Goal: Task Accomplishment & Management: Complete application form

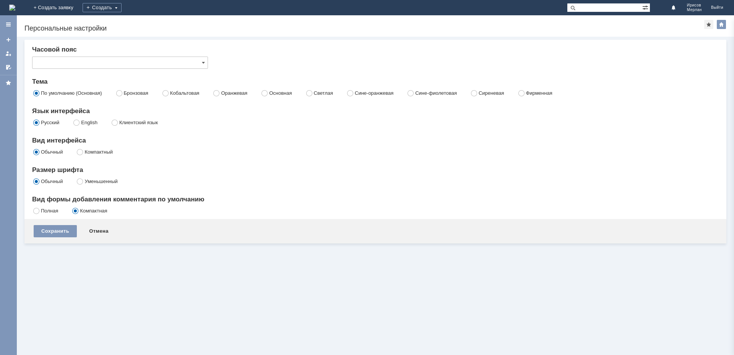
type input "[не указано]"
click at [78, 7] on link "+ Создать заявку" at bounding box center [53, 7] width 49 height 15
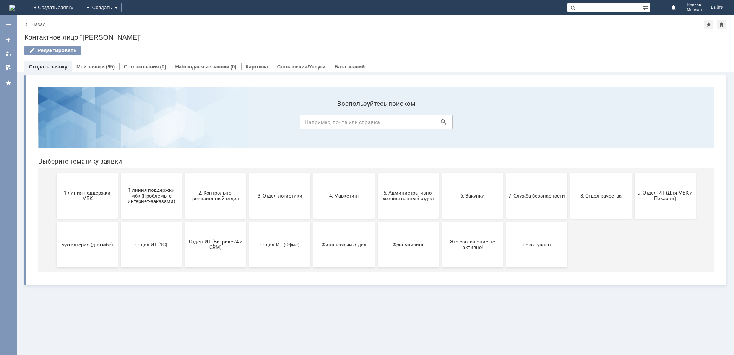
click at [93, 67] on link "Мои заявки" at bounding box center [90, 67] width 28 height 6
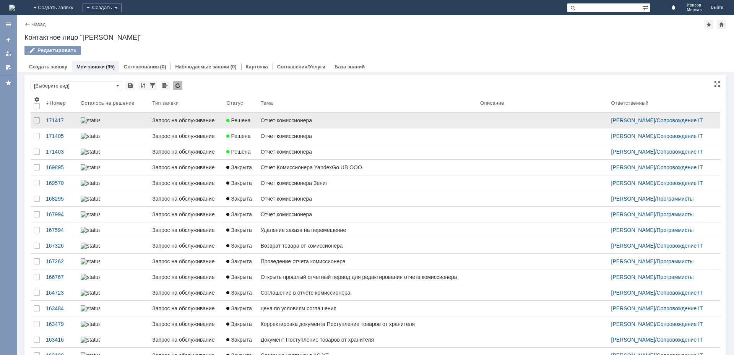
click at [186, 126] on link "Запрос на обслуживание" at bounding box center [186, 120] width 74 height 15
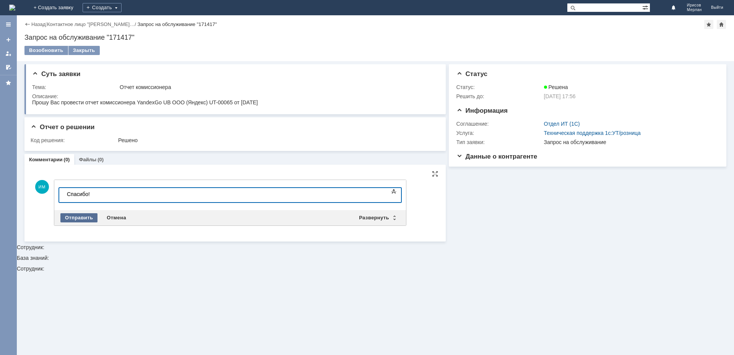
click at [88, 215] on div "Отправить" at bounding box center [78, 217] width 37 height 9
